Goal: Information Seeking & Learning: Check status

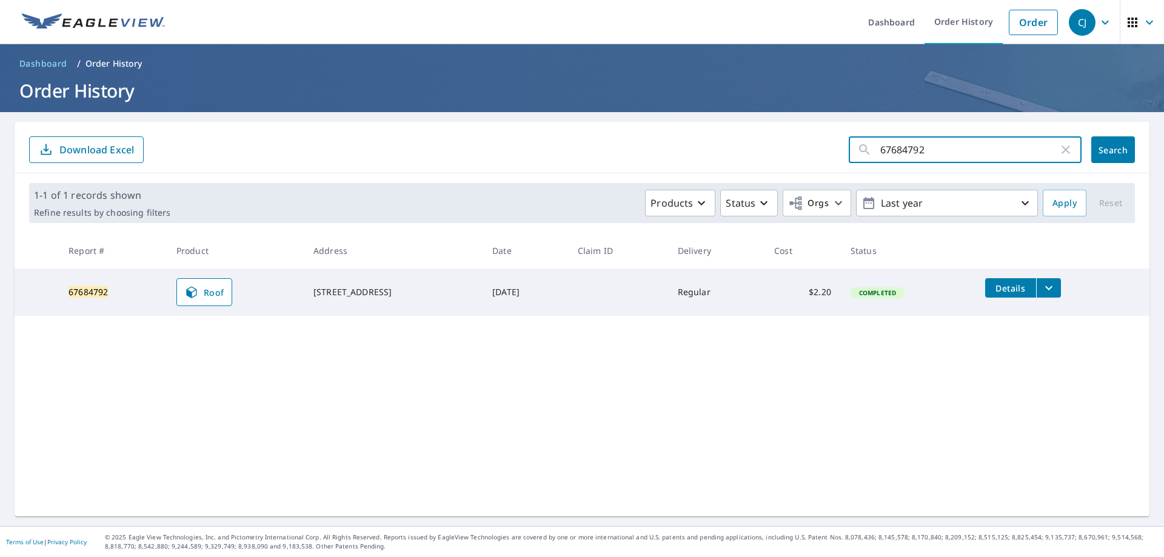
click button "Search" at bounding box center [1113, 149] width 44 height 27
drag, startPoint x: 925, startPoint y: 149, endPoint x: 774, endPoint y: 144, distance: 151.0
click at [776, 144] on form "67684792 ​ Search Download Excel" at bounding box center [582, 149] width 1106 height 27
type input "66316535"
click at [1101, 153] on span "Search" at bounding box center [1113, 150] width 24 height 12
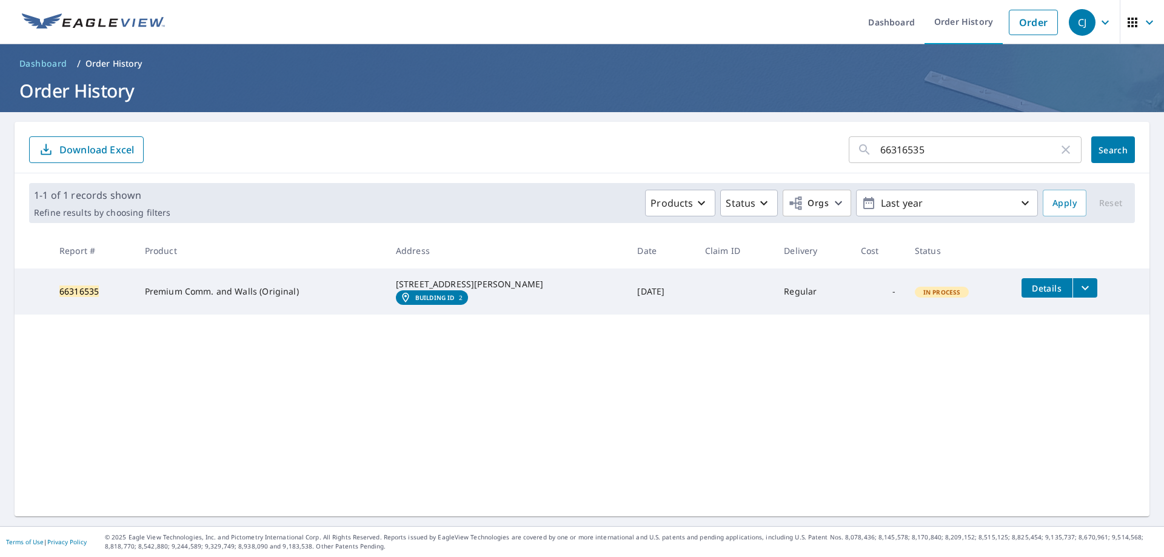
click at [938, 149] on input "66316535" at bounding box center [969, 150] width 178 height 34
type input "66316536"
click at [1116, 158] on button "Search" at bounding box center [1113, 149] width 44 height 27
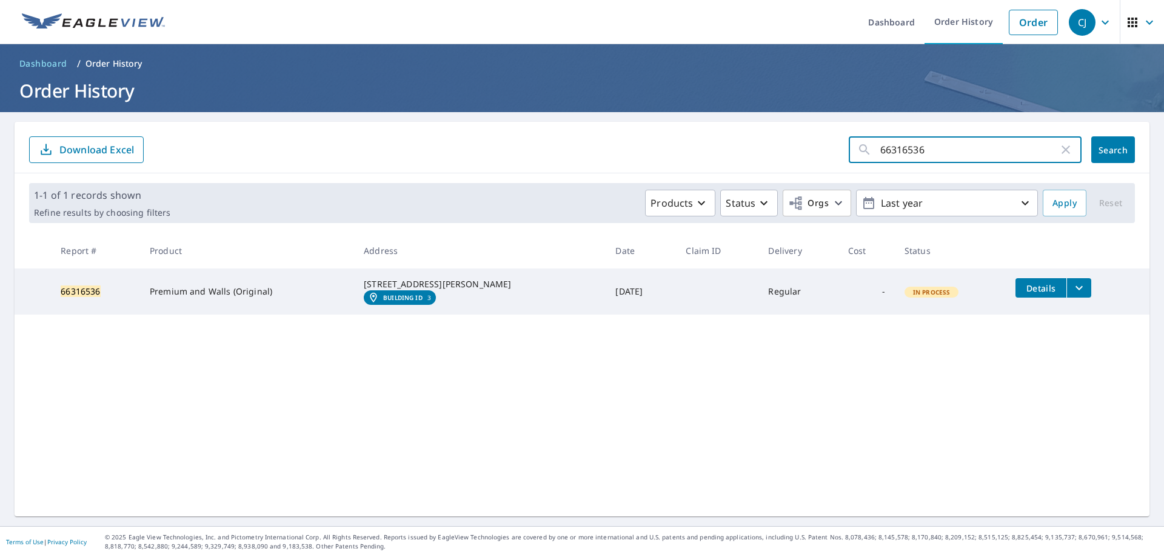
click at [935, 149] on input "66316536" at bounding box center [969, 150] width 178 height 34
type input "66316537"
click at [1113, 148] on span "Search" at bounding box center [1113, 150] width 24 height 12
click at [923, 139] on input "66316537" at bounding box center [969, 150] width 178 height 34
type input "66316538"
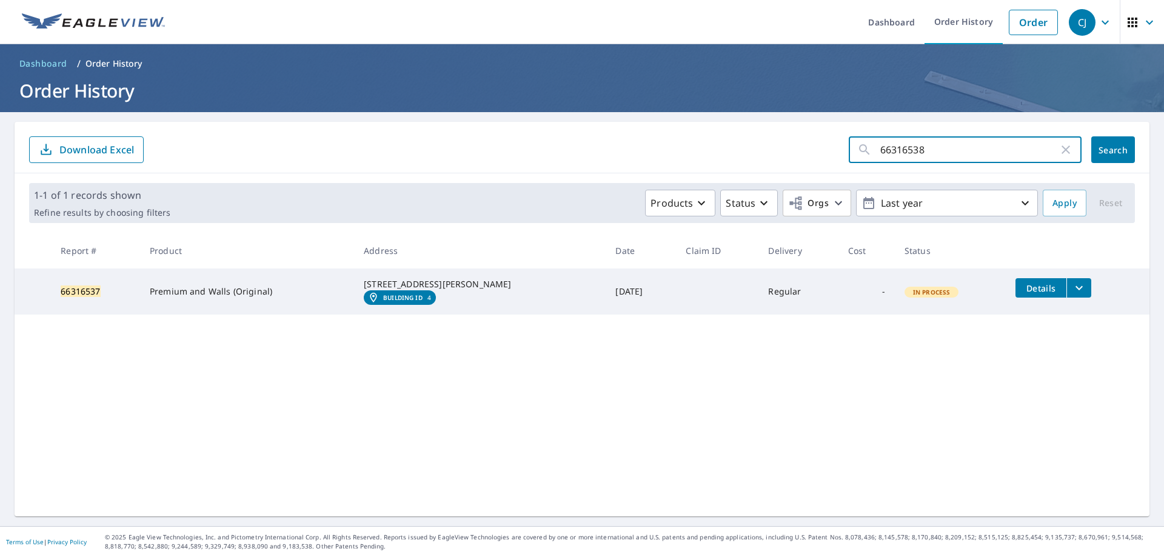
click at [1104, 152] on span "Search" at bounding box center [1113, 150] width 24 height 12
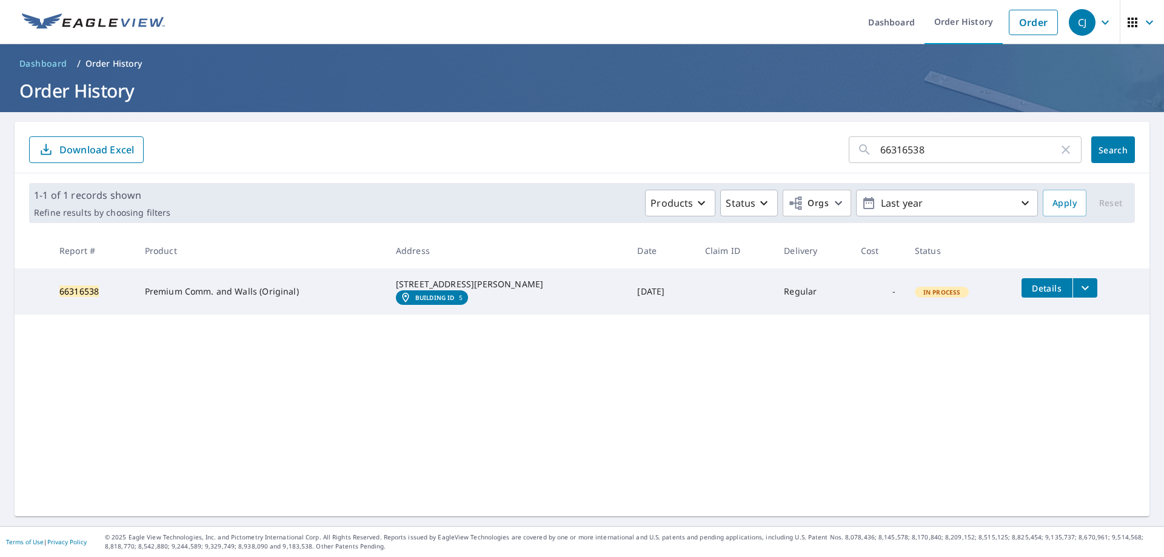
click at [927, 158] on input "66316538" at bounding box center [969, 150] width 178 height 34
type input "66316539"
click at [1106, 149] on span "Search" at bounding box center [1113, 150] width 24 height 12
click at [911, 152] on input "66316539" at bounding box center [969, 150] width 178 height 34
click at [923, 152] on input "66316539" at bounding box center [969, 150] width 178 height 34
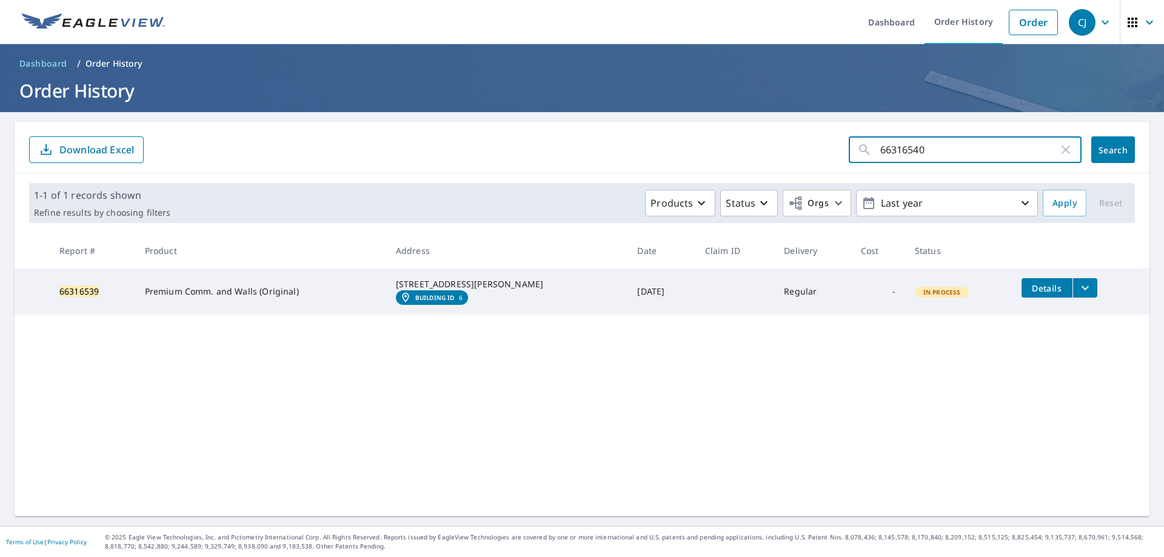
type input "66316540"
click at [1101, 150] on span "Search" at bounding box center [1113, 150] width 24 height 12
click at [921, 152] on input "66316540" at bounding box center [969, 150] width 178 height 34
type input "66316541"
click at [1101, 144] on button "Search" at bounding box center [1113, 149] width 44 height 27
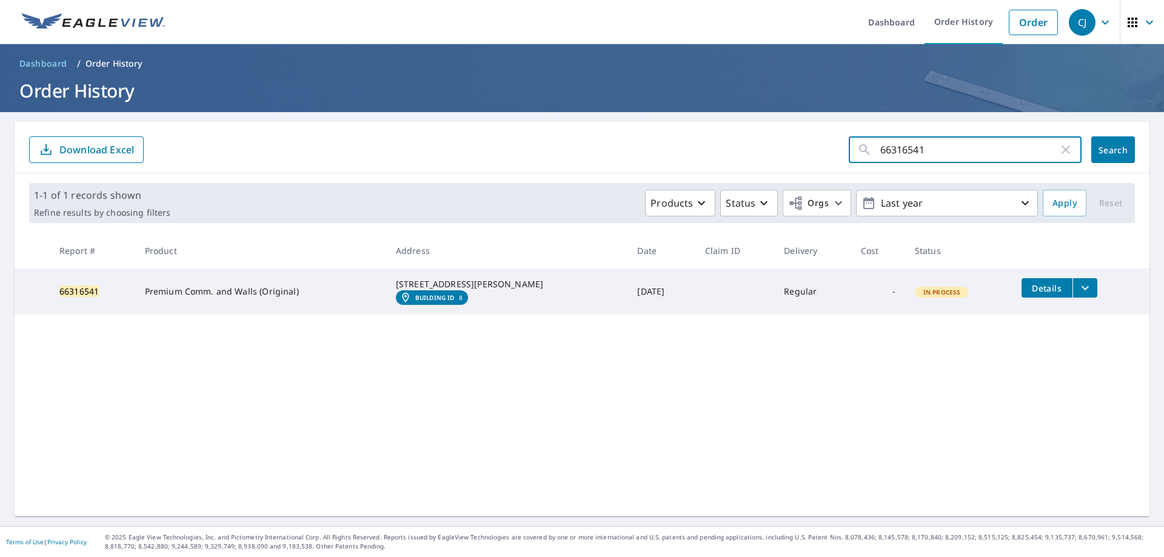
click at [930, 146] on input "66316541" at bounding box center [969, 150] width 178 height 34
type input "66316542"
click at [1121, 149] on button "Search" at bounding box center [1113, 149] width 44 height 27
click at [928, 152] on input "66316542" at bounding box center [969, 150] width 178 height 34
click at [1124, 149] on div "66316543 ​ Search Download Excel" at bounding box center [582, 148] width 1135 height 52
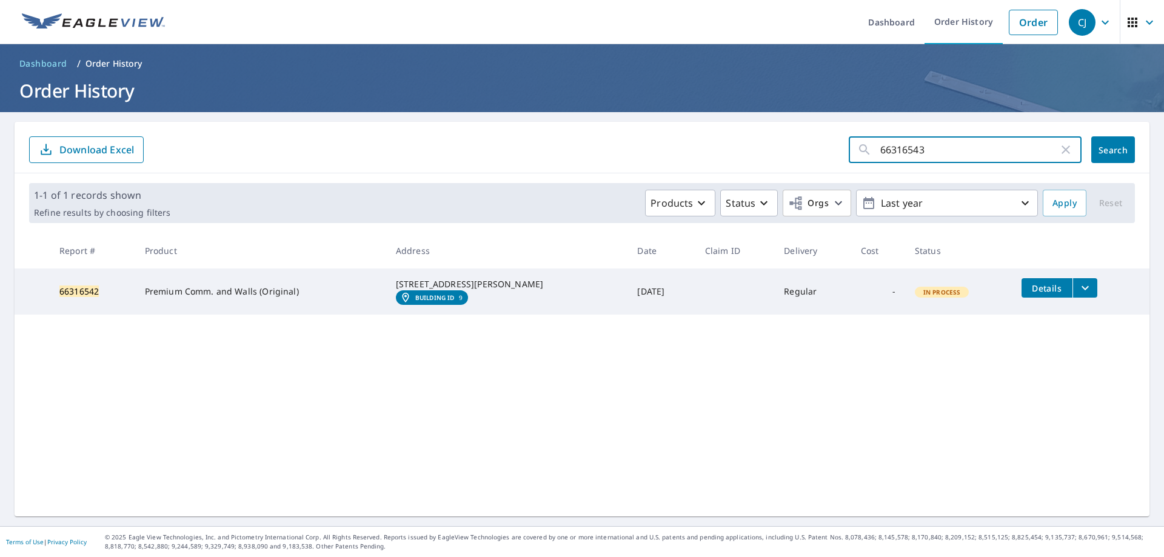
click at [923, 149] on input "66316543" at bounding box center [969, 150] width 178 height 34
type input "66316544"
click at [1112, 144] on span "Search" at bounding box center [1113, 150] width 24 height 12
click at [920, 152] on input "66316544" at bounding box center [969, 150] width 178 height 34
type input "66316545"
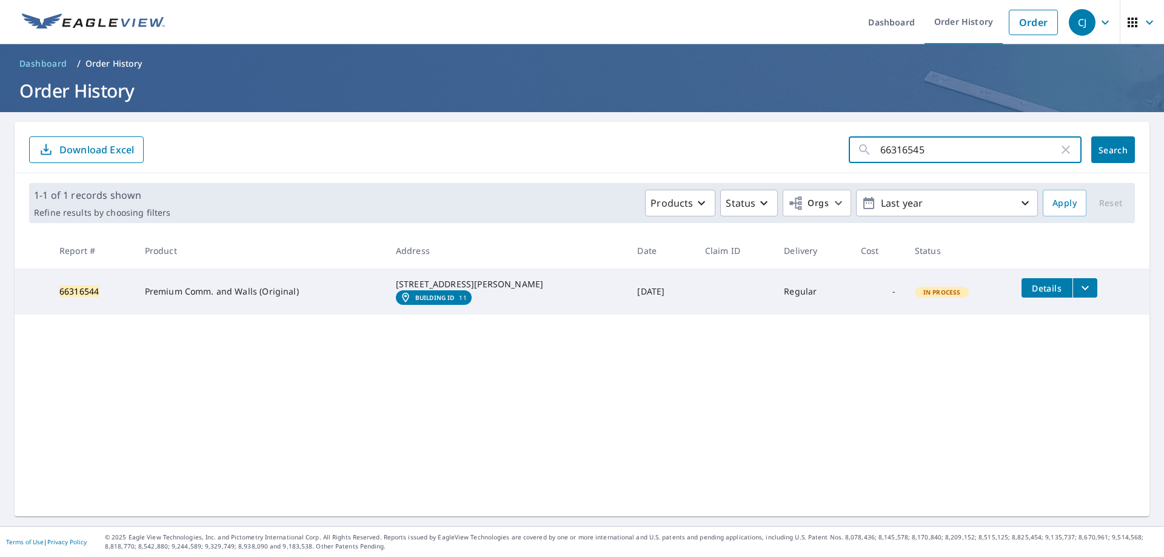
click at [1101, 150] on span "Search" at bounding box center [1113, 150] width 24 height 12
click at [940, 150] on input "66316545" at bounding box center [969, 150] width 178 height 34
type input "66316546"
click at [1122, 147] on button "Search" at bounding box center [1113, 149] width 44 height 27
click at [919, 158] on input "66316546" at bounding box center [969, 150] width 178 height 34
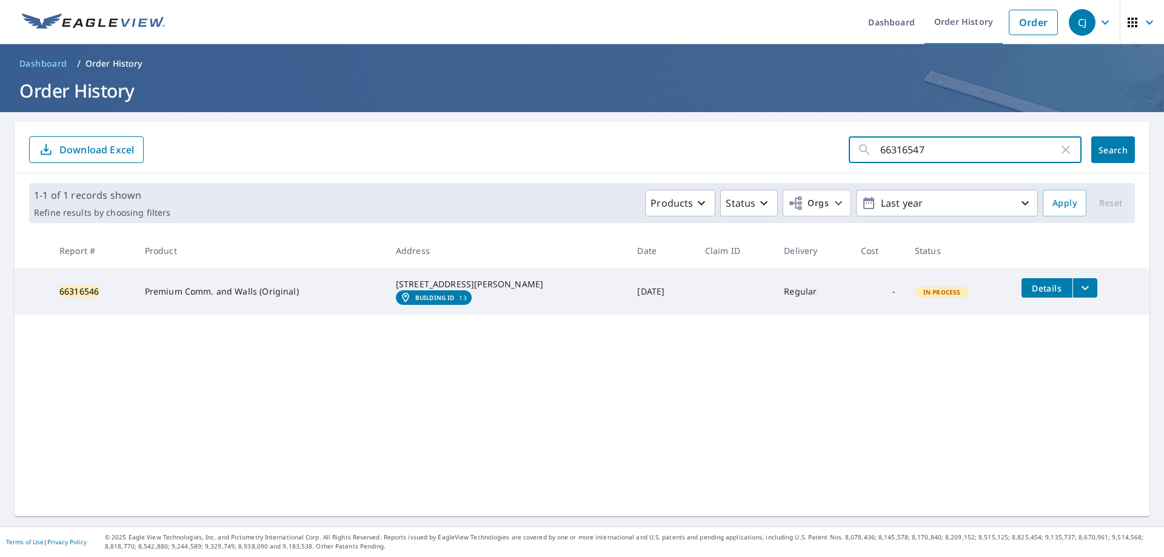
type input "66316547"
click at [1101, 149] on span "Search" at bounding box center [1113, 150] width 24 height 12
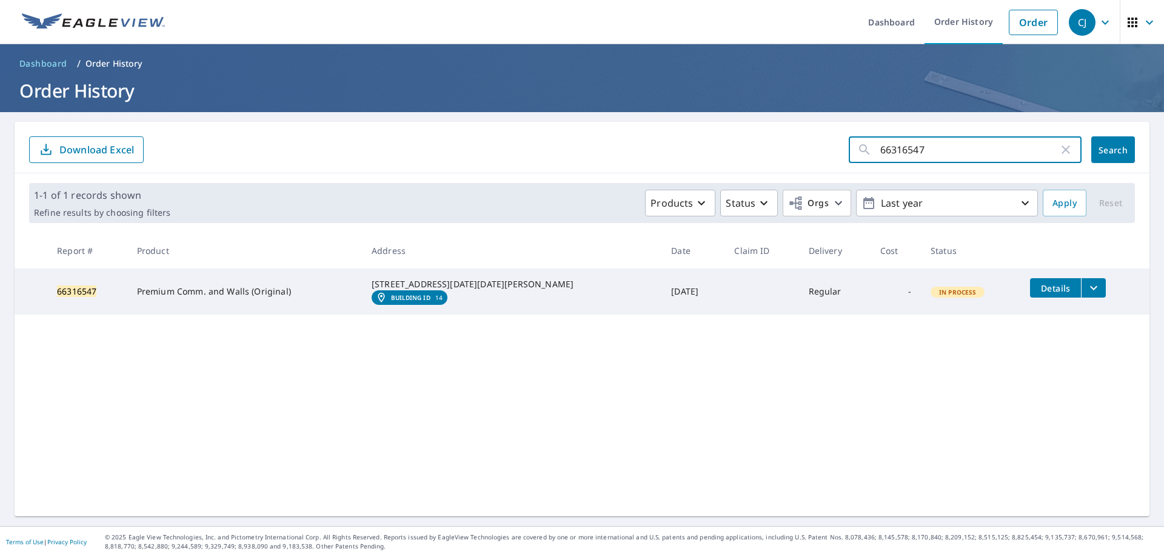
click at [927, 151] on input "66316547" at bounding box center [969, 150] width 178 height 34
type input "66316548"
click at [1108, 158] on button "Search" at bounding box center [1113, 149] width 44 height 27
click at [926, 152] on input "66316548" at bounding box center [969, 150] width 178 height 34
type input "66316549"
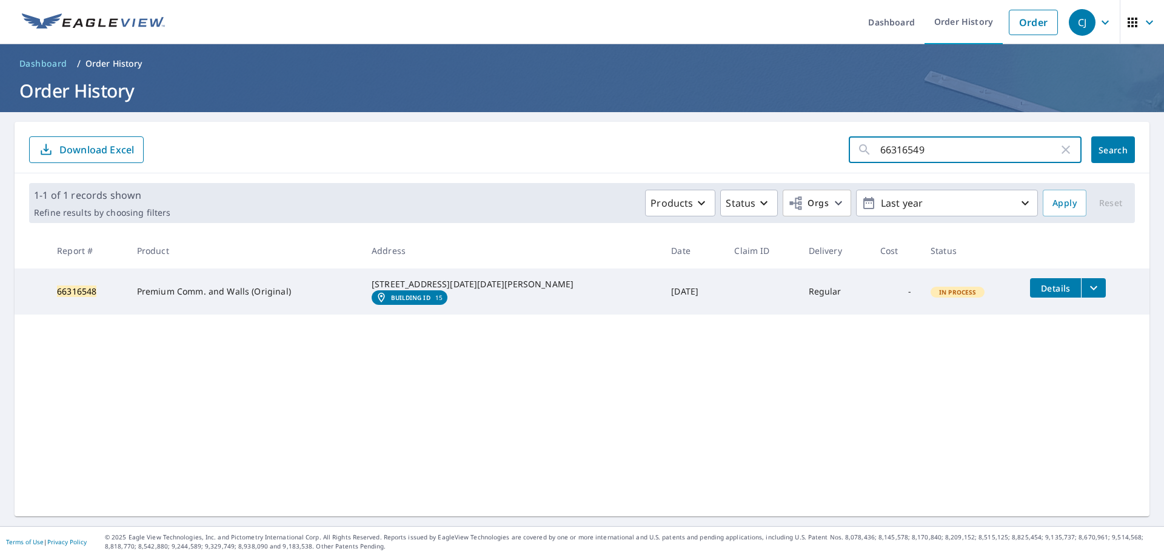
click at [1109, 145] on span "Search" at bounding box center [1113, 150] width 24 height 12
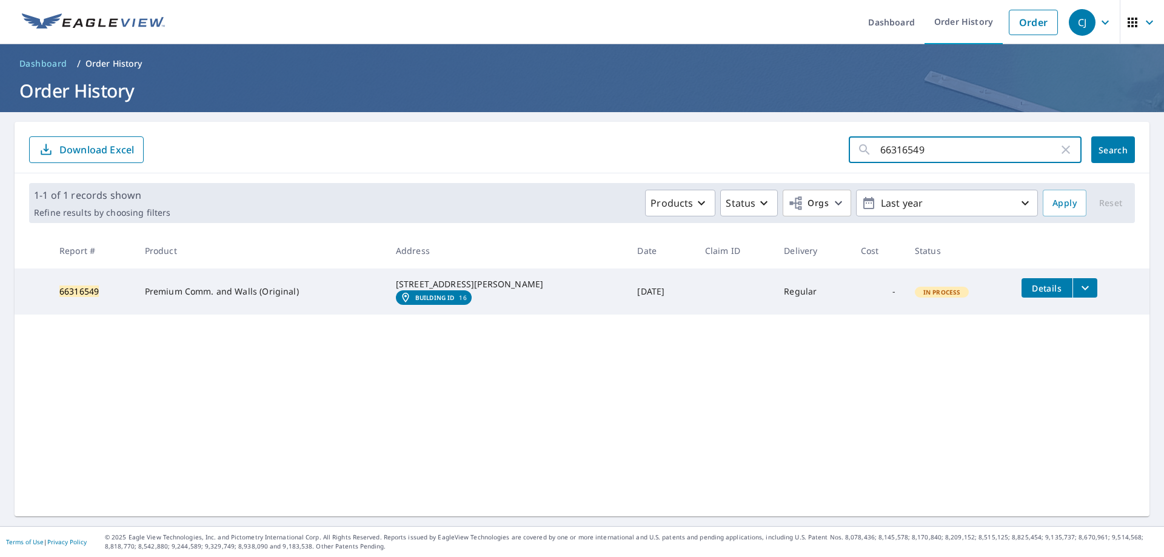
click at [926, 150] on input "66316549" at bounding box center [969, 150] width 178 height 34
type input "66316550"
click at [1113, 147] on span "Search" at bounding box center [1113, 150] width 24 height 12
click at [932, 155] on input "66316550" at bounding box center [969, 150] width 178 height 34
type input "66316551"
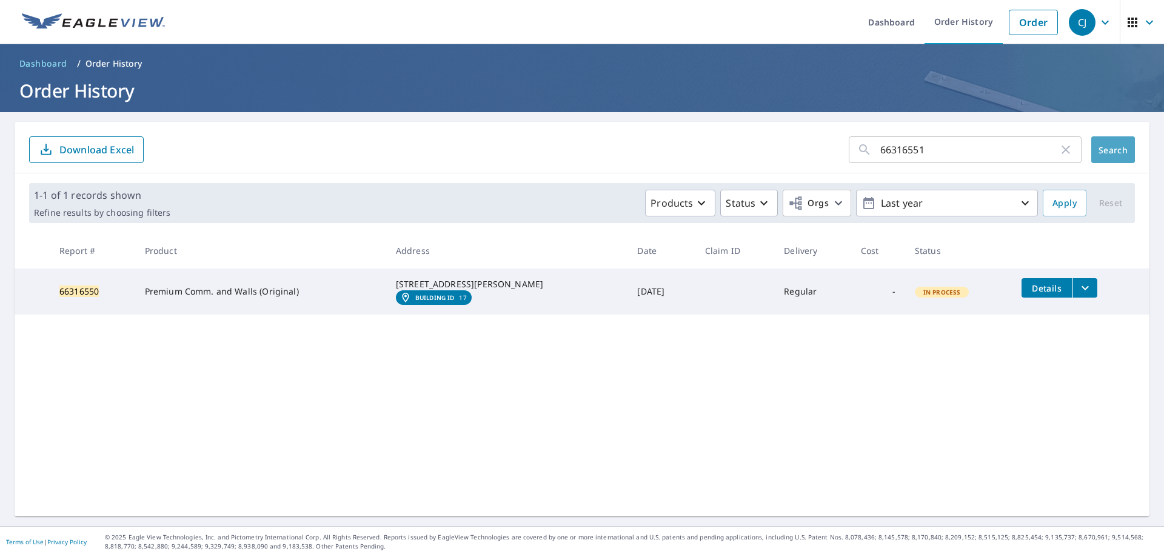
click at [1101, 159] on button "Search" at bounding box center [1113, 149] width 44 height 27
click at [923, 151] on input "66316551" at bounding box center [969, 150] width 178 height 34
type input "66316552"
click at [1101, 146] on span "Search" at bounding box center [1113, 150] width 24 height 12
click at [920, 141] on input "66316552" at bounding box center [969, 150] width 178 height 34
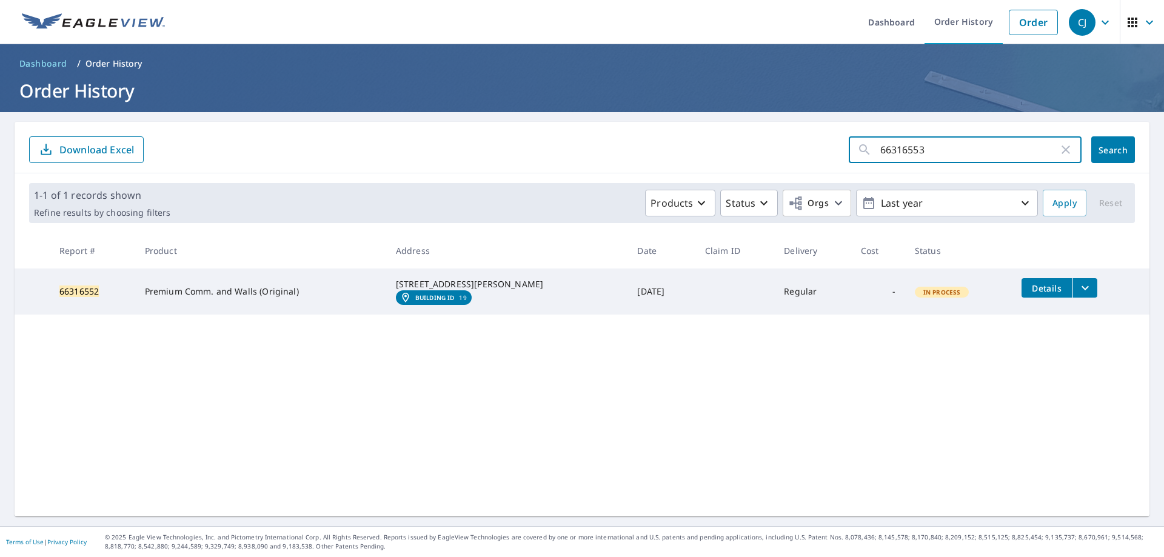
type input "66316553"
click at [1113, 153] on span "Search" at bounding box center [1113, 150] width 24 height 12
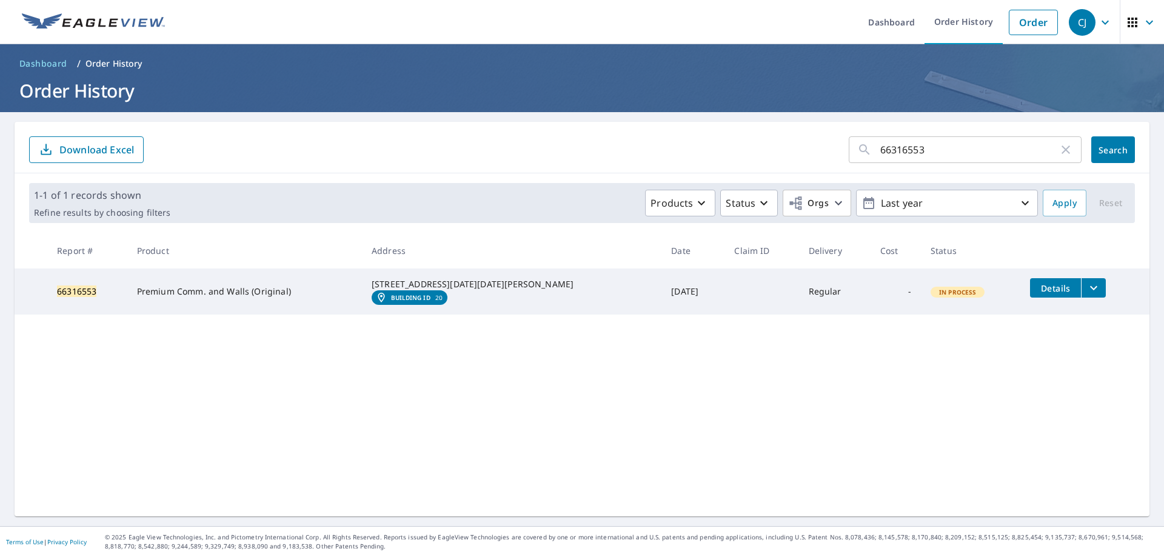
click at [936, 145] on input "66316553" at bounding box center [969, 150] width 178 height 34
type input "66316554"
click at [1117, 148] on span "Search" at bounding box center [1113, 150] width 24 height 12
click at [929, 149] on input "66316554" at bounding box center [969, 150] width 178 height 34
type input "66316555"
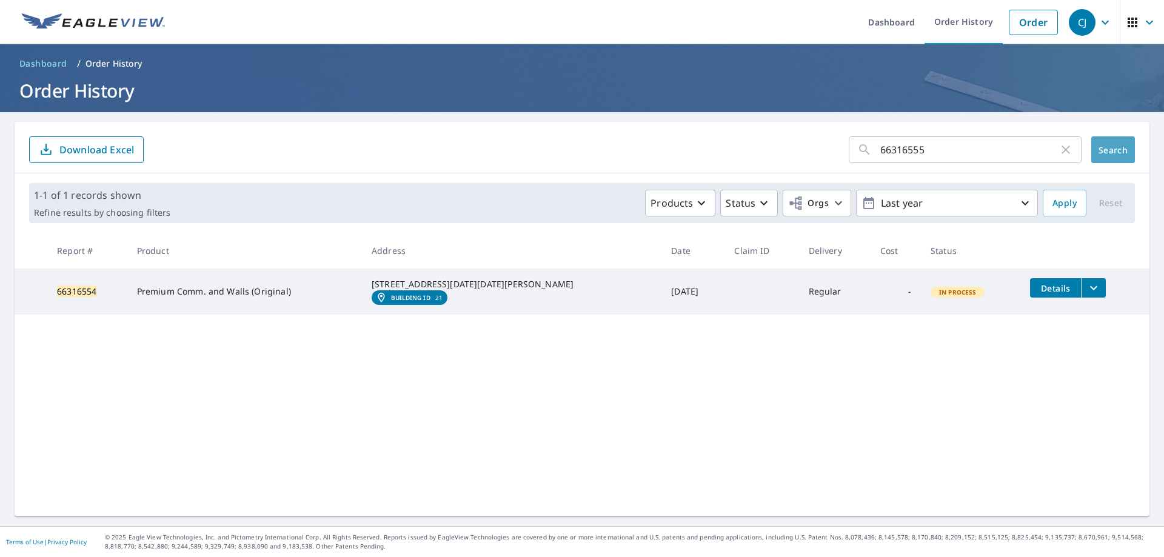
click at [1101, 148] on span "Search" at bounding box center [1113, 150] width 24 height 12
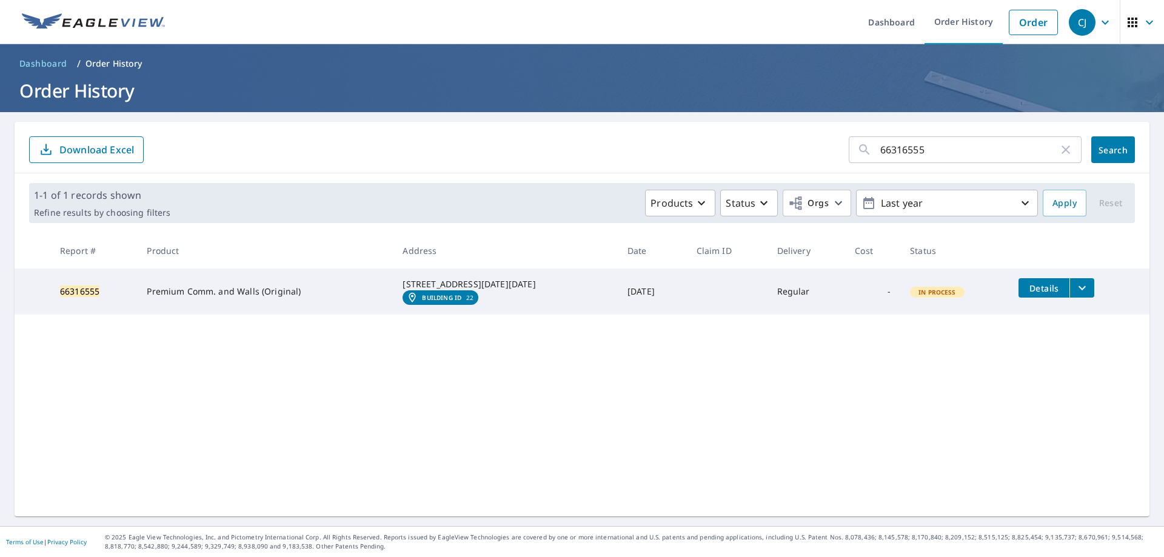
click at [932, 141] on input "66316555" at bounding box center [969, 150] width 178 height 34
type input "66316534"
click at [1101, 148] on span "Search" at bounding box center [1113, 150] width 24 height 12
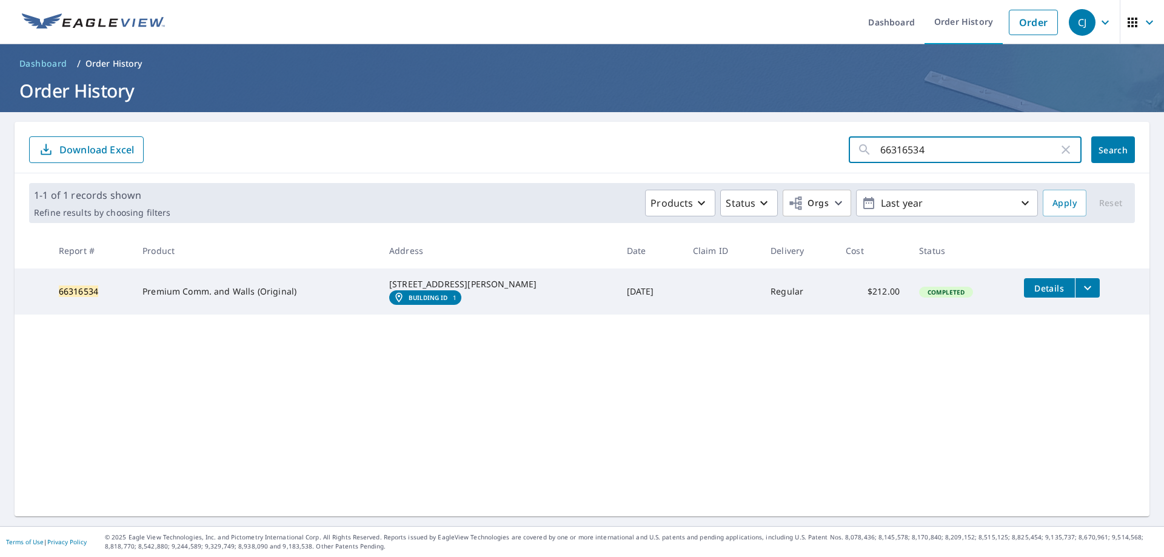
click at [926, 155] on input "66316534" at bounding box center [969, 150] width 178 height 34
type input "6"
type input "56617510"
click at [1117, 157] on button "Search" at bounding box center [1113, 149] width 44 height 27
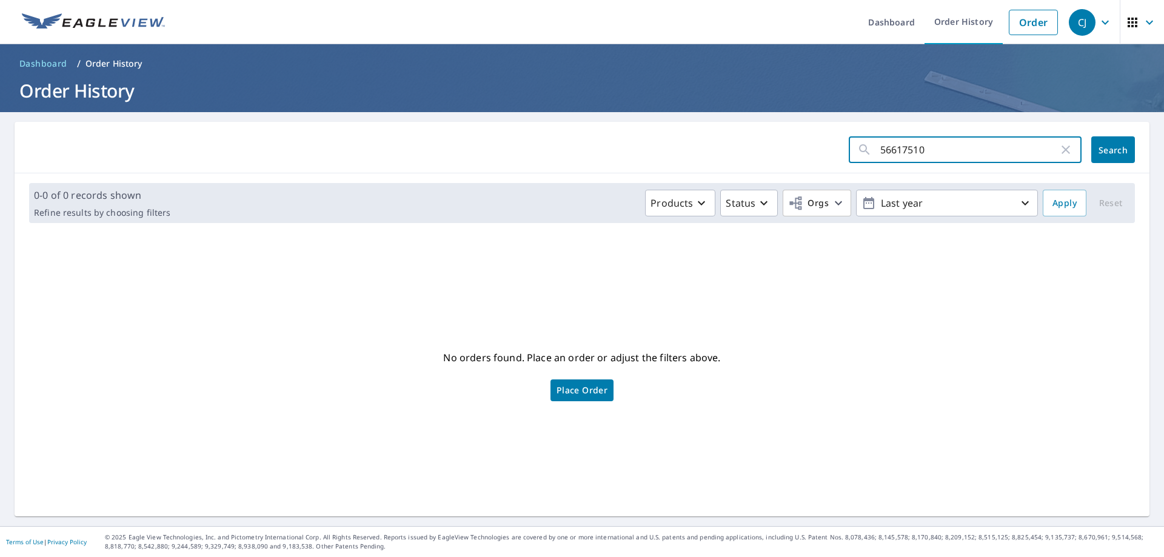
click at [930, 152] on input "56617510" at bounding box center [969, 150] width 178 height 34
type input "56617511"
click at [1107, 148] on span "Search" at bounding box center [1113, 150] width 24 height 12
click at [926, 153] on input "56617511" at bounding box center [969, 150] width 178 height 34
type input "56617512"
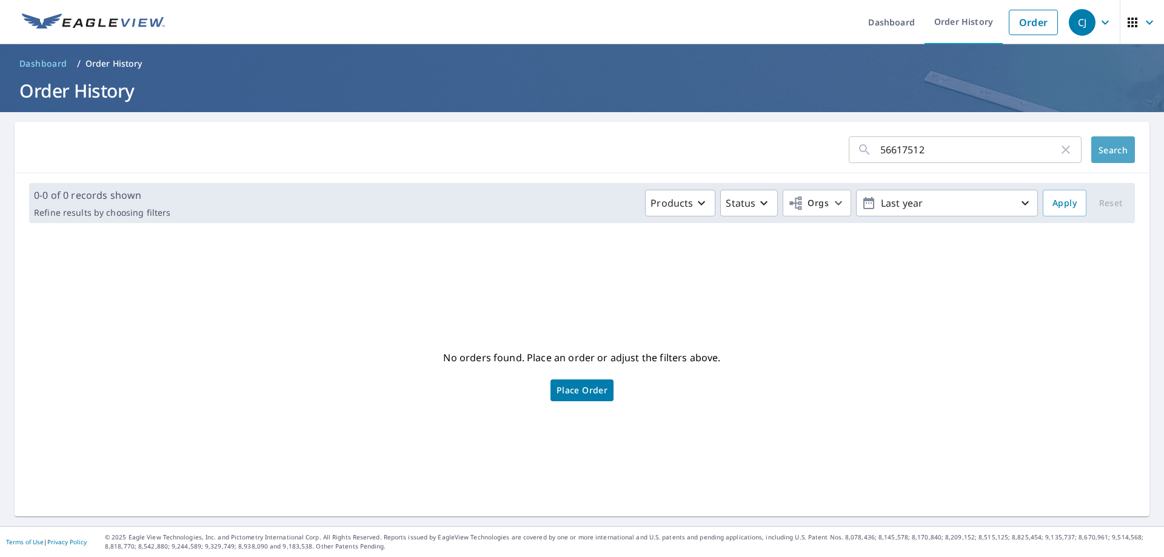
click at [1101, 152] on span "Search" at bounding box center [1113, 150] width 24 height 12
drag, startPoint x: 920, startPoint y: 152, endPoint x: 923, endPoint y: 142, distance: 10.0
click at [921, 150] on input "56617512" at bounding box center [969, 150] width 178 height 34
type input "56617513"
click at [1101, 149] on span "Search" at bounding box center [1113, 150] width 24 height 12
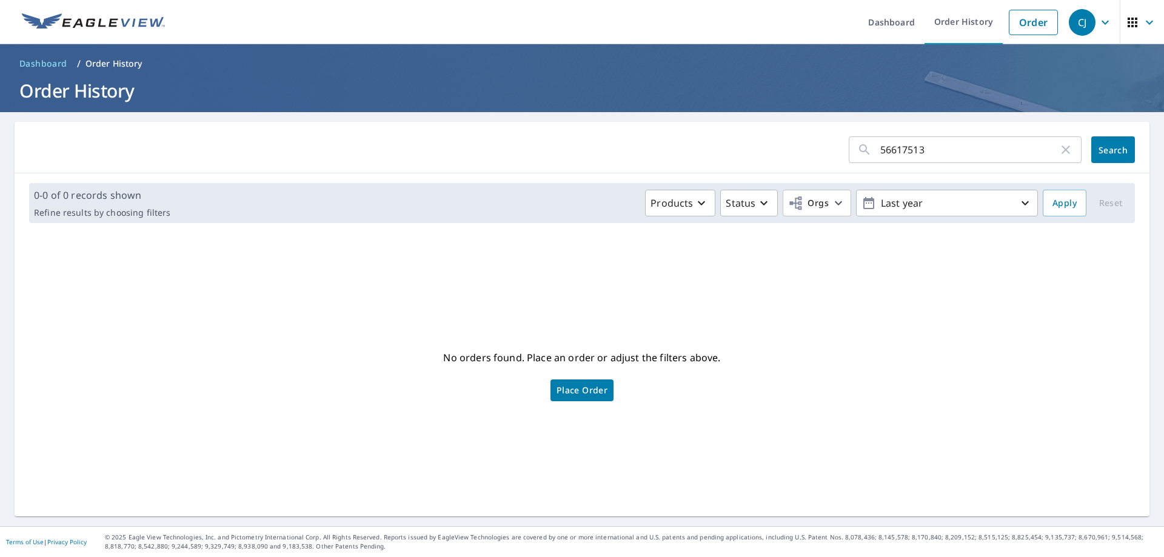
click at [926, 152] on input "56617513" at bounding box center [969, 150] width 178 height 34
type input "56617514"
click at [1101, 150] on span "Search" at bounding box center [1113, 150] width 24 height 12
click at [936, 152] on input "56617514" at bounding box center [969, 150] width 178 height 34
type input "56617515"
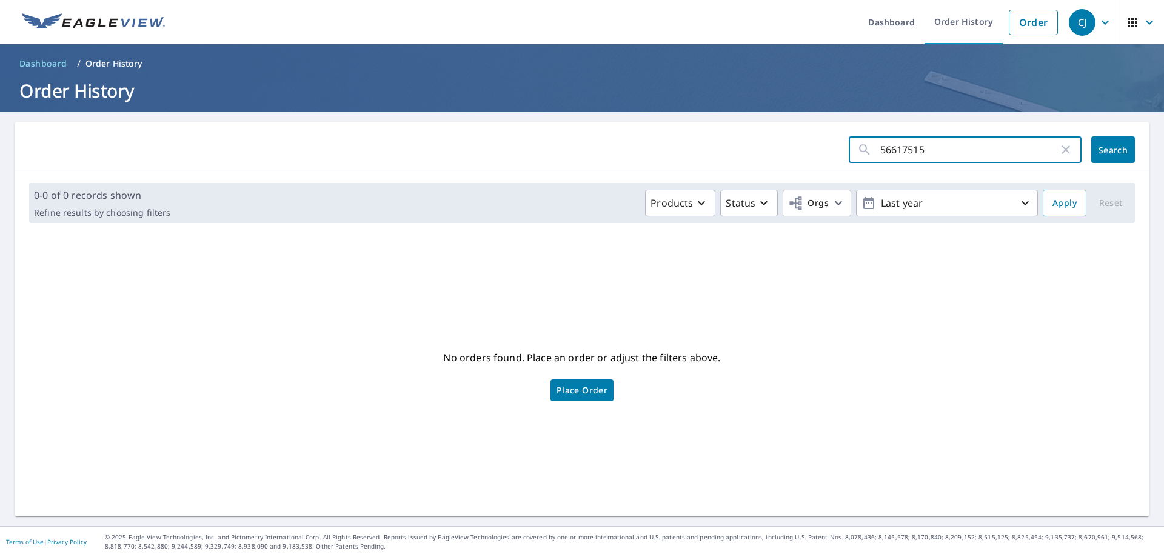
click at [1109, 146] on span "Search" at bounding box center [1113, 150] width 24 height 12
click at [921, 145] on input "56617515" at bounding box center [969, 150] width 178 height 34
type input "56617516"
click at [1101, 147] on span "Search" at bounding box center [1113, 150] width 24 height 12
click at [937, 148] on input "56617516" at bounding box center [969, 150] width 178 height 34
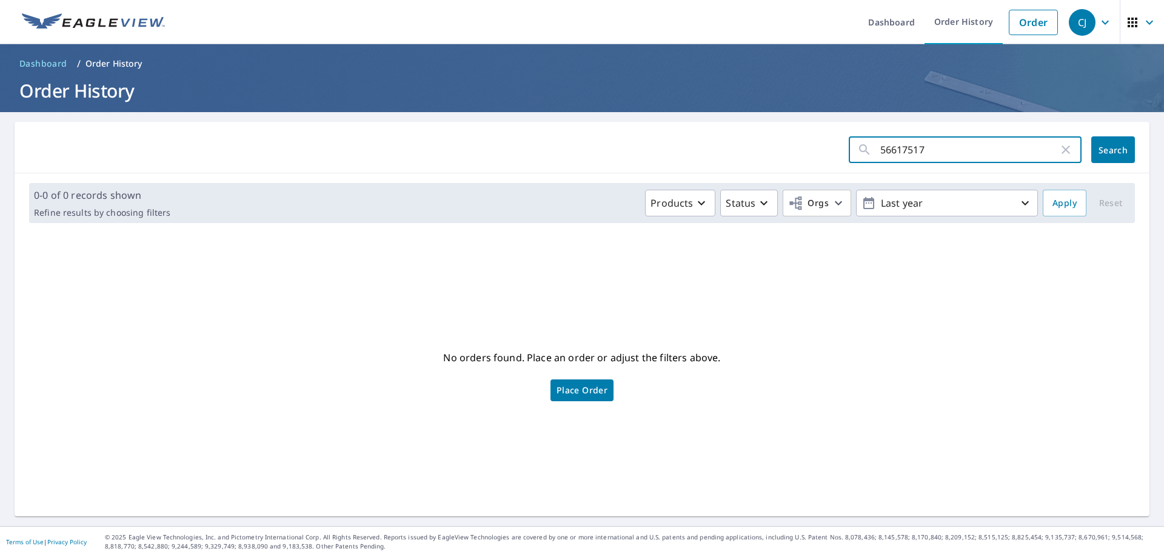
type input "56617517"
click at [1105, 156] on button "Search" at bounding box center [1113, 149] width 44 height 27
drag, startPoint x: 921, startPoint y: 155, endPoint x: 927, endPoint y: 145, distance: 11.4
click at [926, 146] on input "56617517" at bounding box center [969, 150] width 178 height 34
type input "56617518"
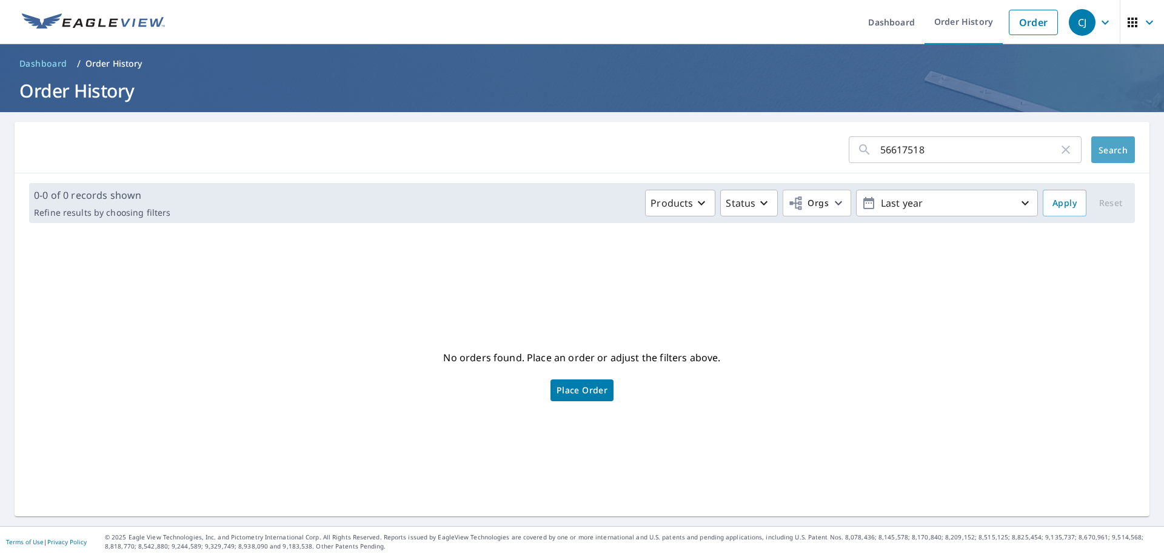
click at [1101, 150] on span "Search" at bounding box center [1113, 150] width 24 height 12
click at [929, 152] on input "56617518" at bounding box center [969, 150] width 178 height 34
click at [903, 150] on input "566" at bounding box center [969, 150] width 178 height 34
type input "56833539"
click at [1117, 153] on span "Search" at bounding box center [1113, 150] width 24 height 12
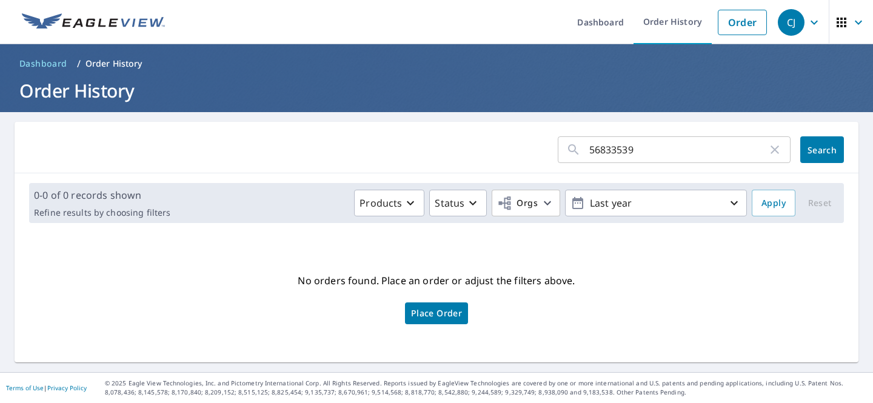
click at [653, 296] on div "No orders found. Place an order or adjust the filters above. Place Order" at bounding box center [436, 297] width 824 height 110
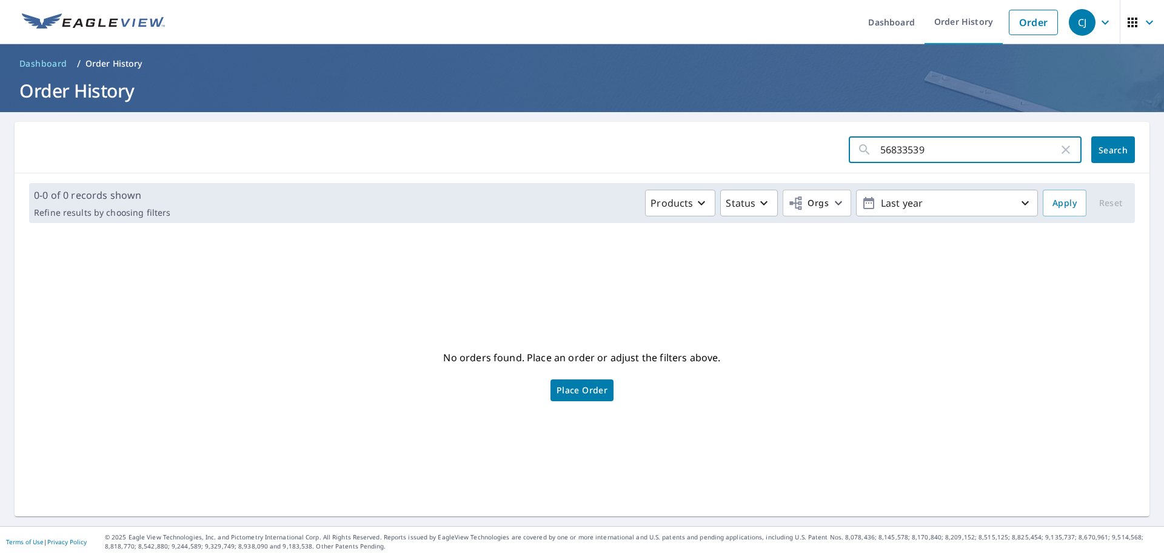
drag, startPoint x: 896, startPoint y: 143, endPoint x: 810, endPoint y: 153, distance: 86.1
click at [810, 153] on form "56833539 ​ Search" at bounding box center [582, 149] width 1106 height 27
type input "66316535"
click at [1101, 150] on span "Search" at bounding box center [1113, 150] width 24 height 12
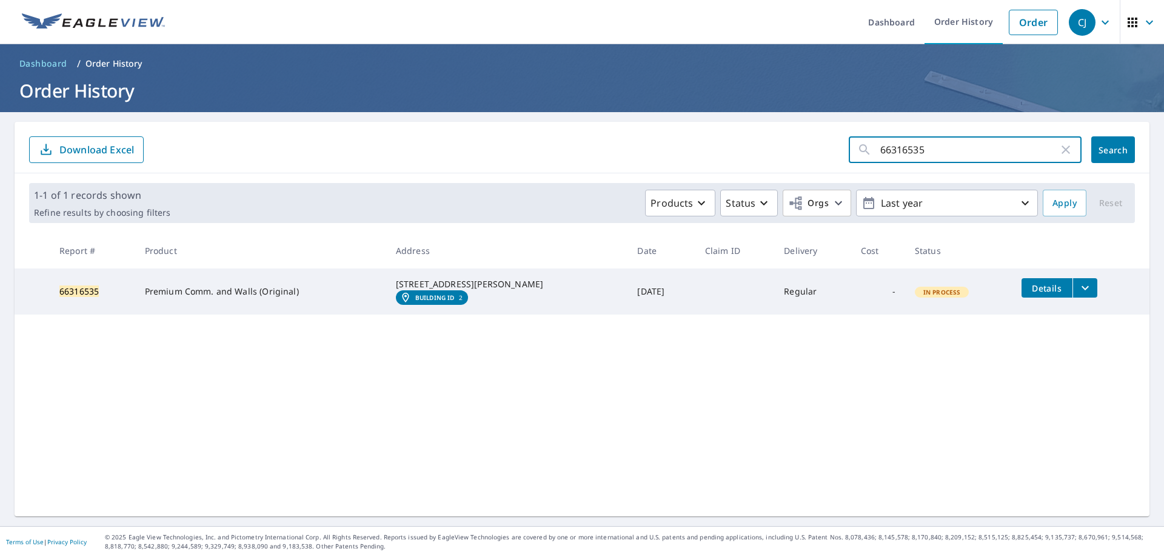
drag, startPoint x: 918, startPoint y: 156, endPoint x: 718, endPoint y: 181, distance: 201.0
click at [718, 181] on div "66316535 ​ Search Download Excel 1-1 of 1 records shown Refine results by choos…" at bounding box center [582, 319] width 1135 height 395
click at [890, 147] on input "text" at bounding box center [980, 150] width 201 height 34
type input "67371581"
click at [1101, 149] on span "Search" at bounding box center [1113, 150] width 24 height 12
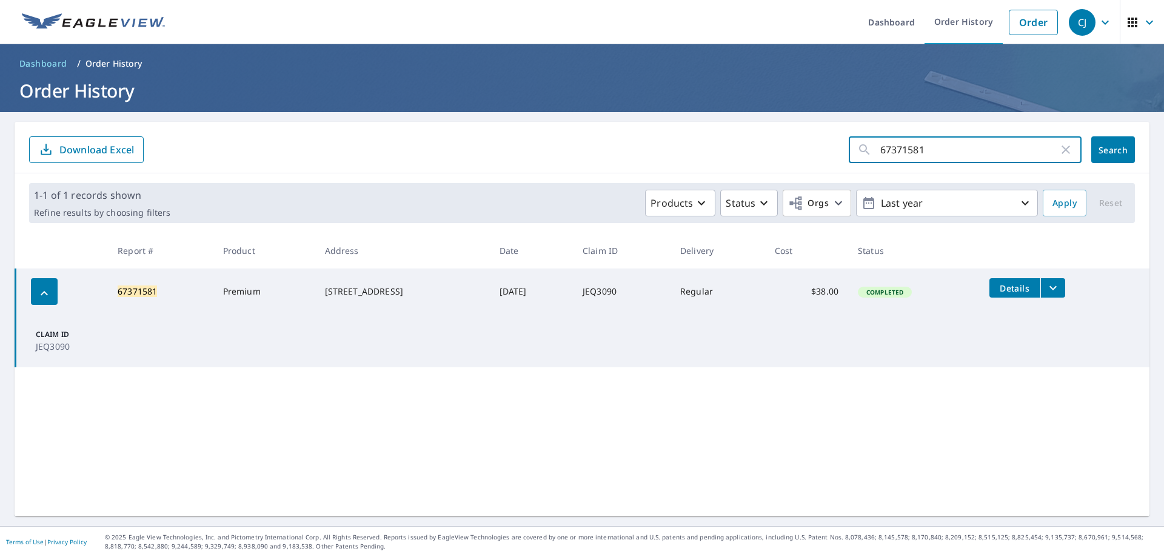
drag, startPoint x: 926, startPoint y: 153, endPoint x: 801, endPoint y: 153, distance: 125.5
click at [801, 153] on form "67371581 ​ Search Download Excel" at bounding box center [582, 149] width 1106 height 27
type input "67440383"
click at [1104, 145] on span "Search" at bounding box center [1113, 150] width 24 height 12
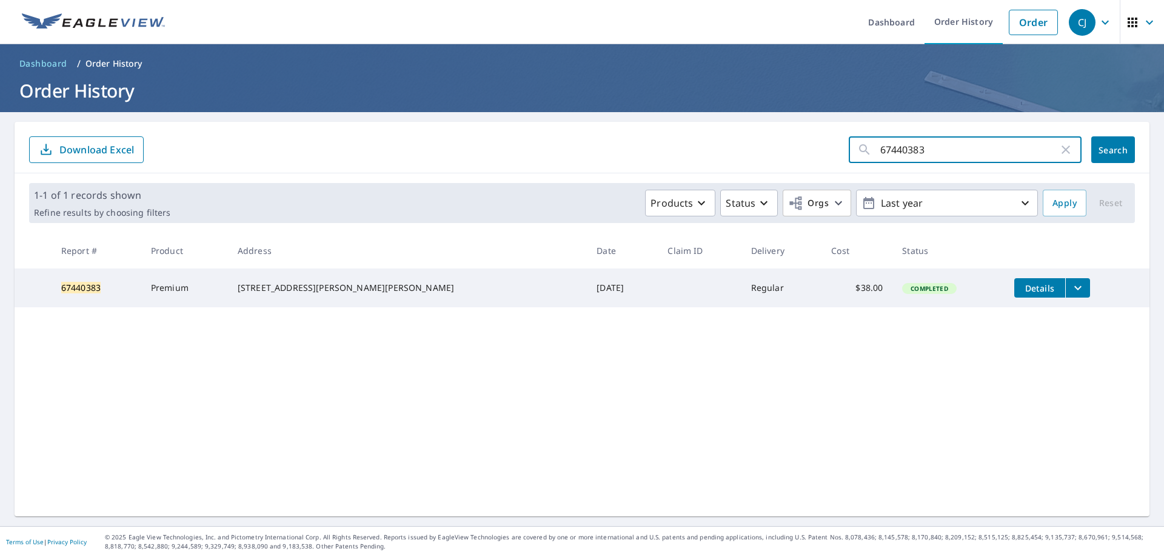
drag, startPoint x: 925, startPoint y: 155, endPoint x: 889, endPoint y: 153, distance: 35.8
click at [891, 151] on input "67440383" at bounding box center [969, 150] width 178 height 34
type input "6"
type input "67390972"
click at [1110, 142] on button "Search" at bounding box center [1113, 149] width 44 height 27
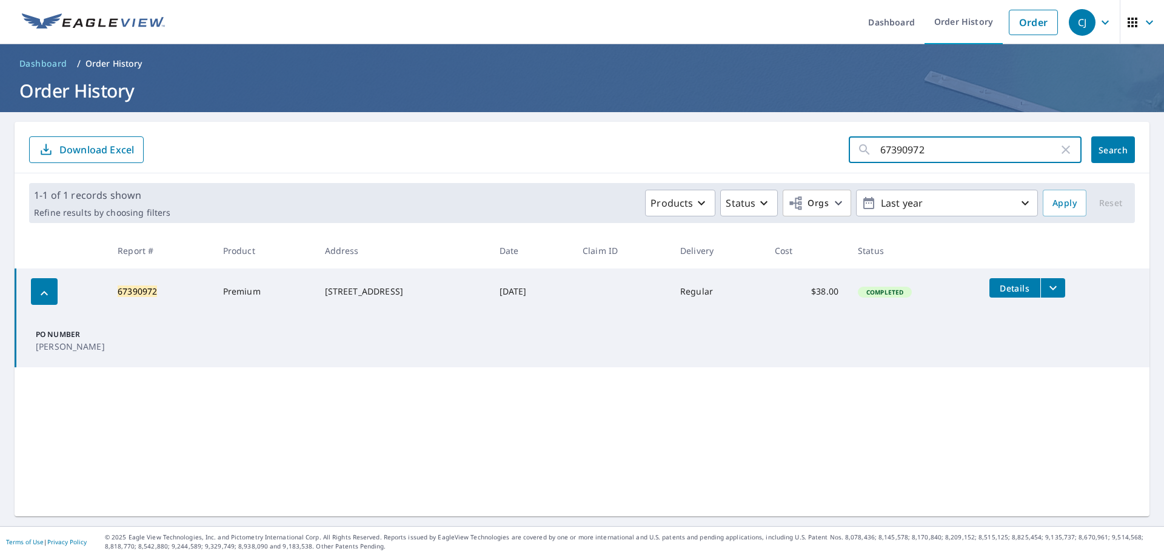
drag, startPoint x: 932, startPoint y: 147, endPoint x: 776, endPoint y: 154, distance: 155.3
click at [776, 154] on form "67390972 ​ Search Download Excel" at bounding box center [582, 149] width 1106 height 27
type input "67593805"
click at [1103, 157] on button "Search" at bounding box center [1113, 149] width 44 height 27
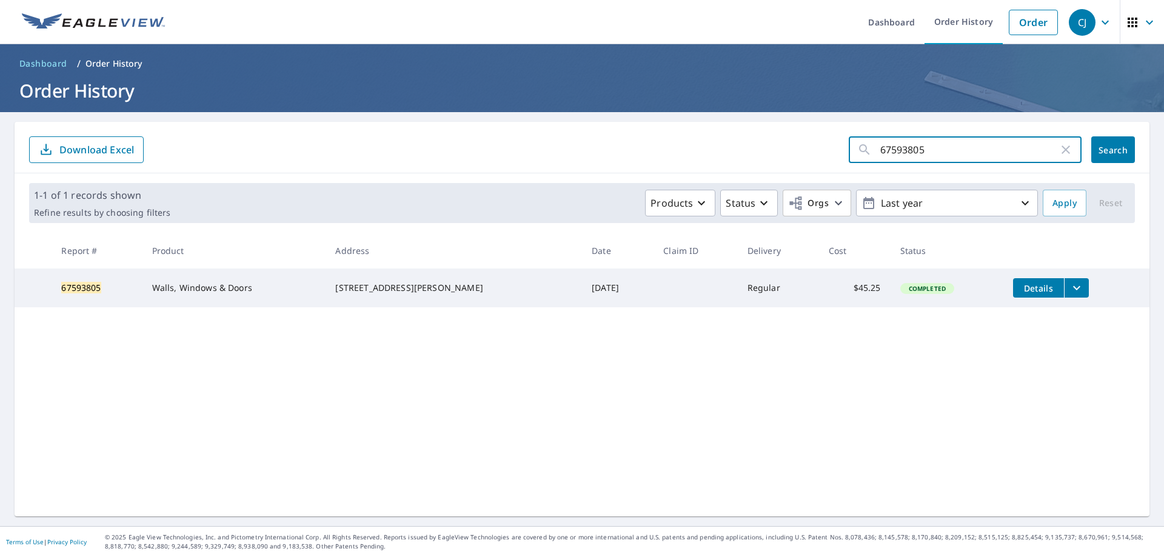
drag, startPoint x: 921, startPoint y: 143, endPoint x: 838, endPoint y: 170, distance: 86.6
click at [836, 162] on form "67593805 ​ Search Download Excel" at bounding box center [582, 149] width 1106 height 27
type input "67448160"
click at [1101, 147] on span "Search" at bounding box center [1113, 150] width 24 height 12
drag, startPoint x: 933, startPoint y: 145, endPoint x: 773, endPoint y: 147, distance: 160.6
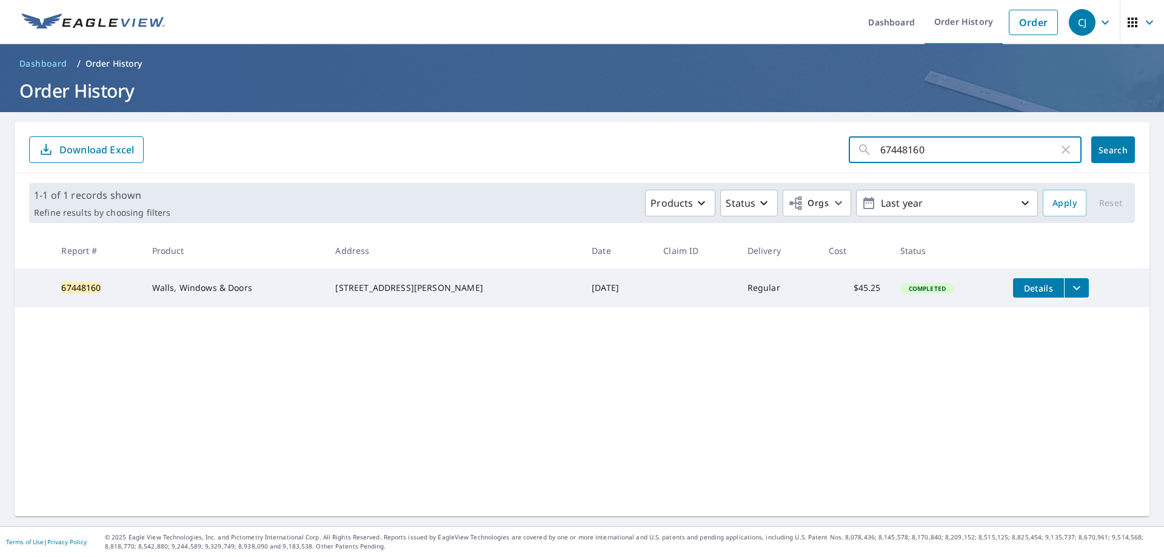
click at [773, 147] on form "67448160 ​ Search Download Excel" at bounding box center [582, 149] width 1106 height 27
type input "67350697"
click at [1103, 150] on span "Search" at bounding box center [1113, 150] width 24 height 12
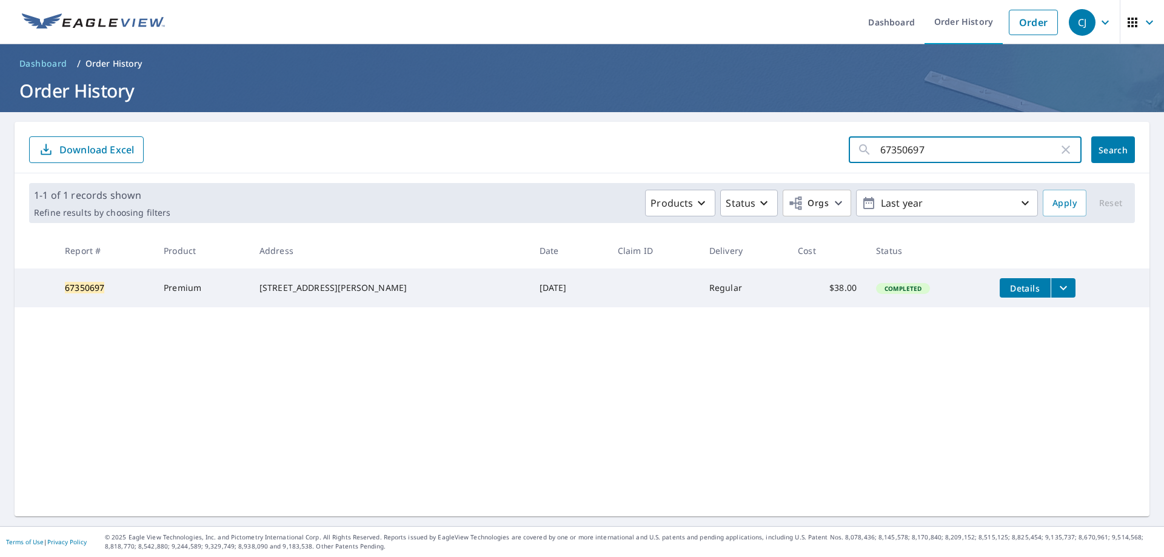
drag, startPoint x: 927, startPoint y: 145, endPoint x: 781, endPoint y: 176, distance: 148.7
click at [783, 174] on div "67350697 ​ Search Download Excel 1-1 of 1 records shown Refine results by choos…" at bounding box center [582, 319] width 1135 height 395
type input "67399122"
click at [1101, 153] on span "Search" at bounding box center [1113, 150] width 24 height 12
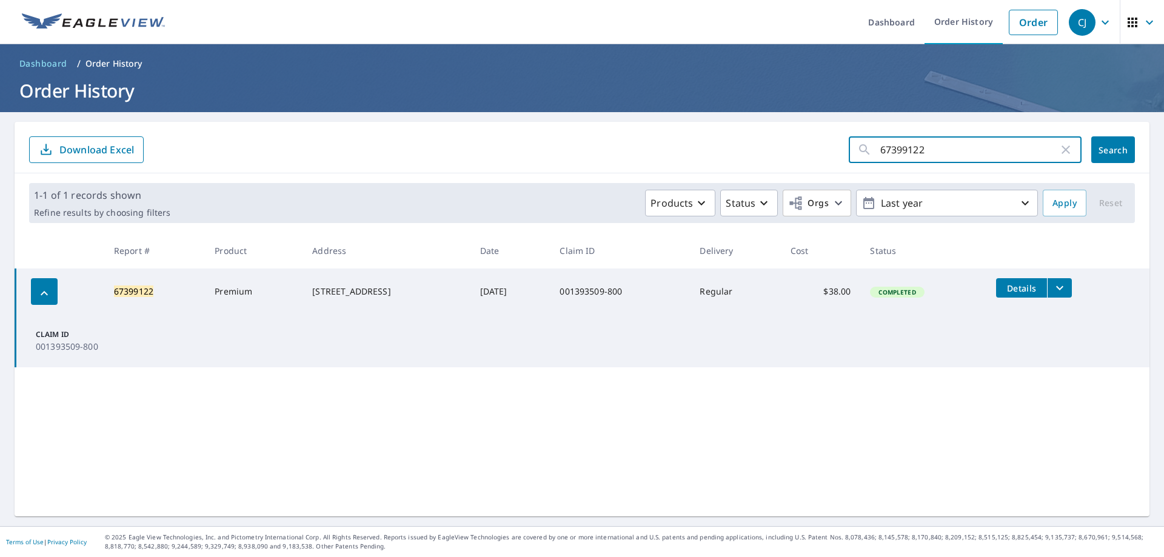
drag, startPoint x: 921, startPoint y: 151, endPoint x: 749, endPoint y: 179, distance: 174.4
click at [749, 178] on div "67399122 ​ Search Download Excel 1-1 of 1 records shown Refine results by choos…" at bounding box center [582, 319] width 1135 height 395
type input "67597658"
click at [1111, 148] on span "Search" at bounding box center [1113, 150] width 24 height 12
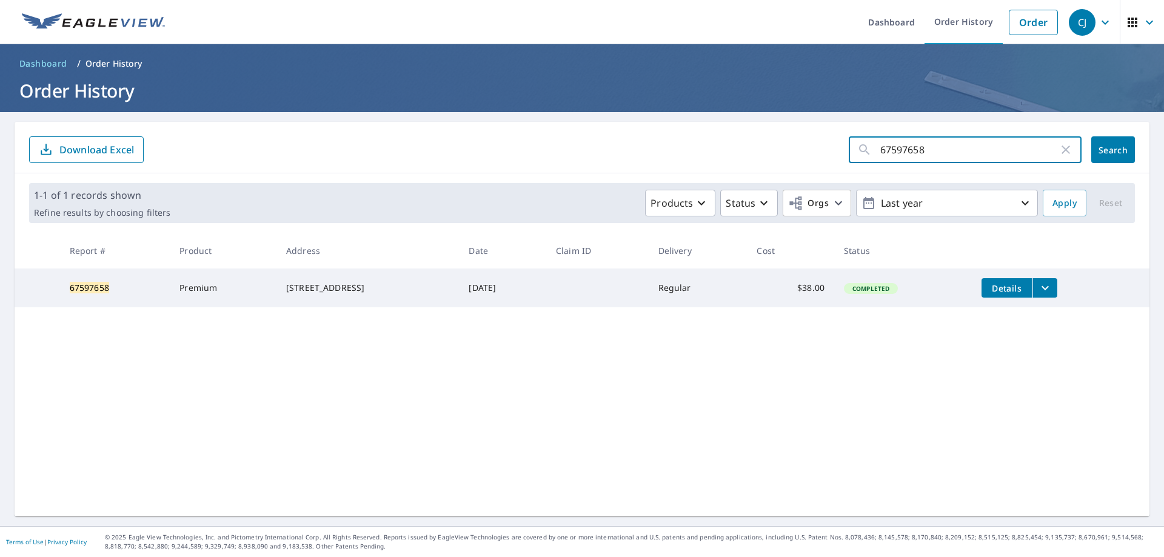
drag, startPoint x: 935, startPoint y: 150, endPoint x: 783, endPoint y: 166, distance: 152.4
click at [784, 166] on div "67597658 ​ Search Download Excel" at bounding box center [582, 148] width 1135 height 52
type input "67461818"
click at [1112, 146] on span "Search" at bounding box center [1113, 150] width 24 height 12
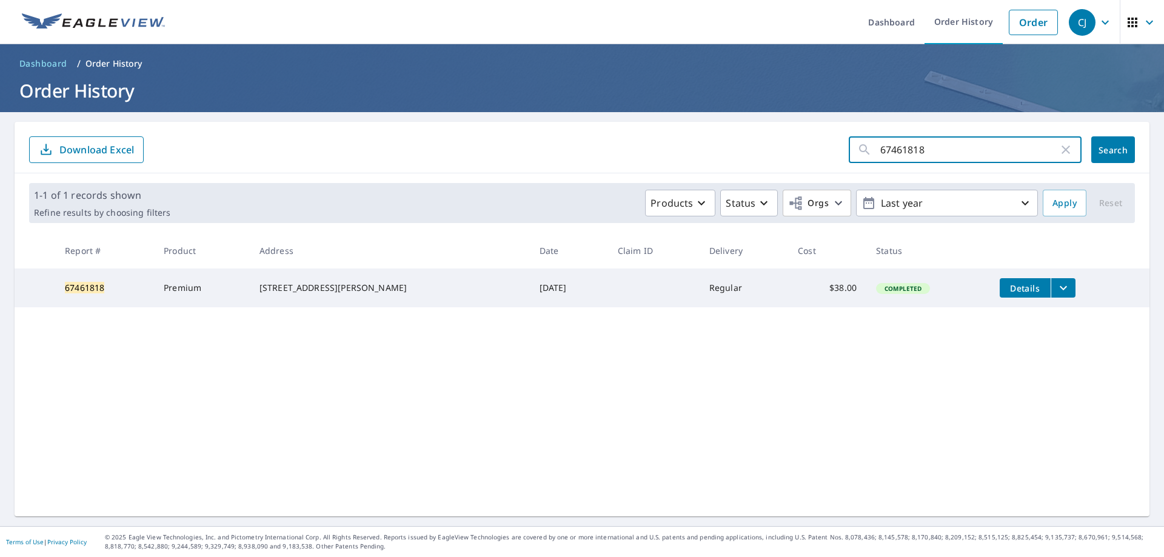
drag, startPoint x: 971, startPoint y: 144, endPoint x: 752, endPoint y: 160, distance: 220.0
click at [752, 160] on form "67461818 ​ Search Download Excel" at bounding box center [582, 149] width 1106 height 27
type input "67344043"
click at [1101, 150] on span "Search" at bounding box center [1113, 150] width 24 height 12
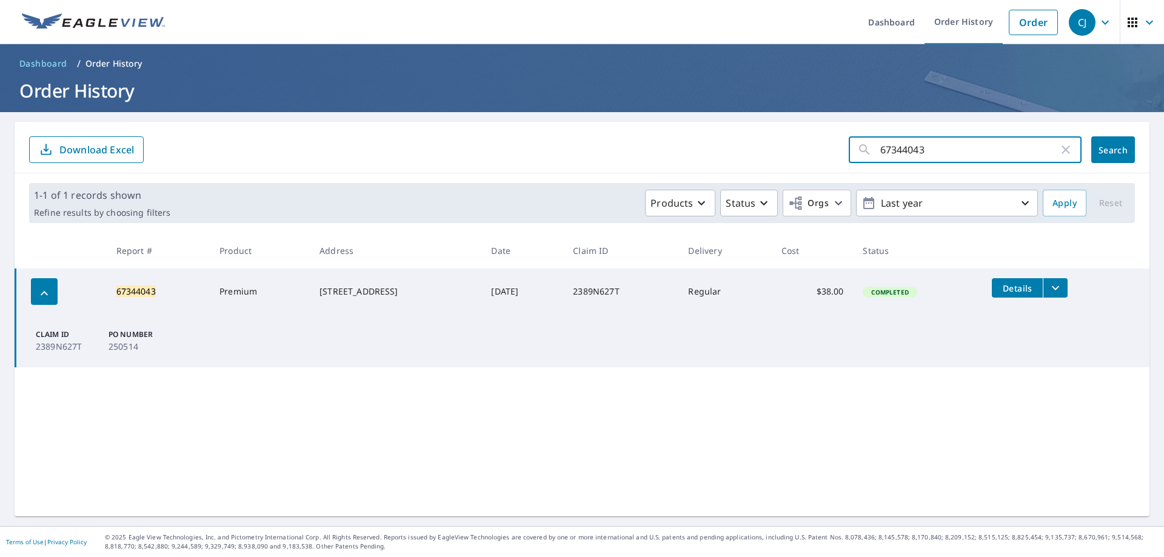
drag, startPoint x: 928, startPoint y: 144, endPoint x: 761, endPoint y: 165, distance: 168.7
click at [767, 167] on div "67344043 ​ Search Download Excel" at bounding box center [582, 148] width 1135 height 52
type input "67409525"
click at [1110, 145] on span "Search" at bounding box center [1113, 150] width 24 height 12
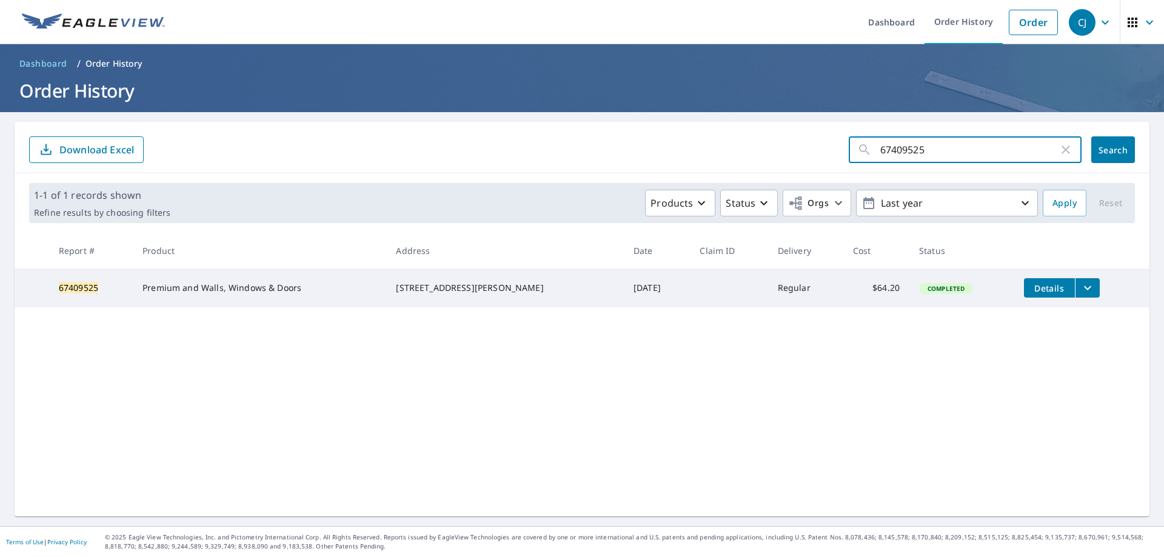
drag, startPoint x: 933, startPoint y: 149, endPoint x: 800, endPoint y: 175, distance: 136.5
click at [808, 170] on div "67409525 ​ Search Download Excel" at bounding box center [582, 148] width 1135 height 52
type input "67664362"
click at [1101, 151] on span "Search" at bounding box center [1113, 150] width 24 height 12
